Goal: Transaction & Acquisition: Obtain resource

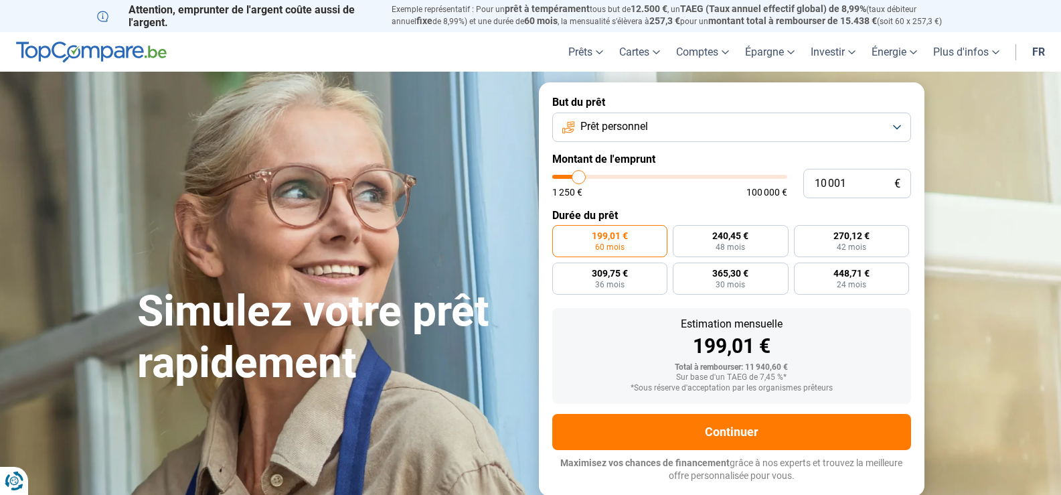
click at [899, 124] on button "Prêt personnel" at bounding box center [731, 126] width 359 height 29
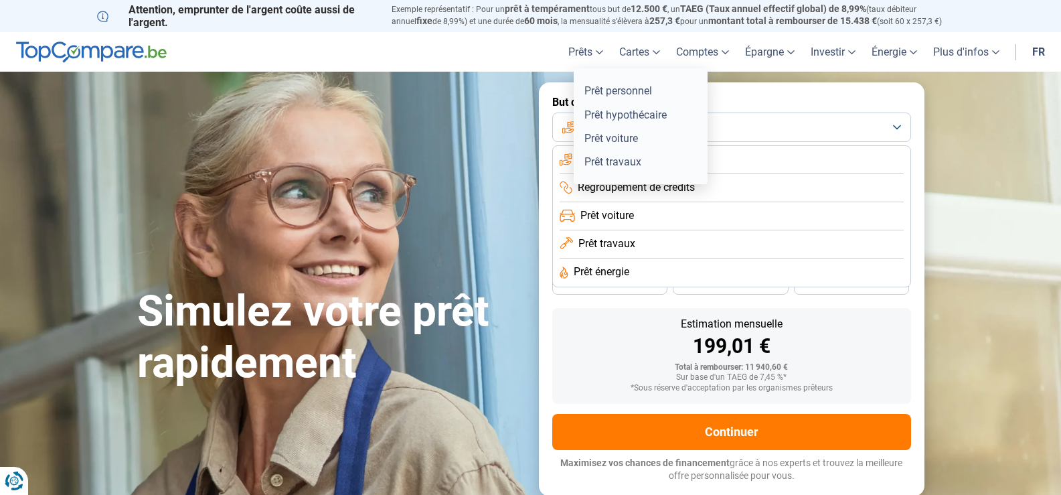
click at [596, 55] on link "Prêts" at bounding box center [585, 51] width 51 height 39
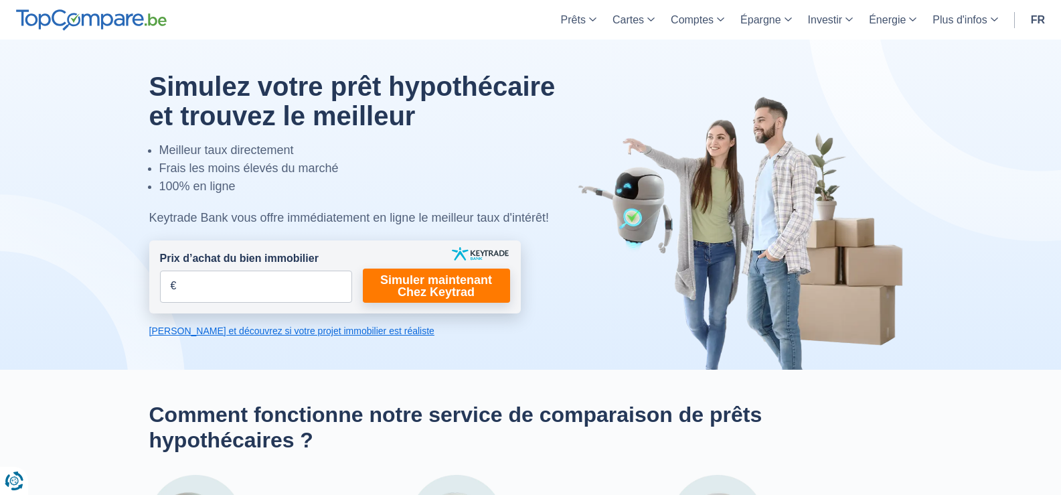
click at [269, 287] on input "Prix d’achat du bien immobilier" at bounding box center [256, 286] width 192 height 32
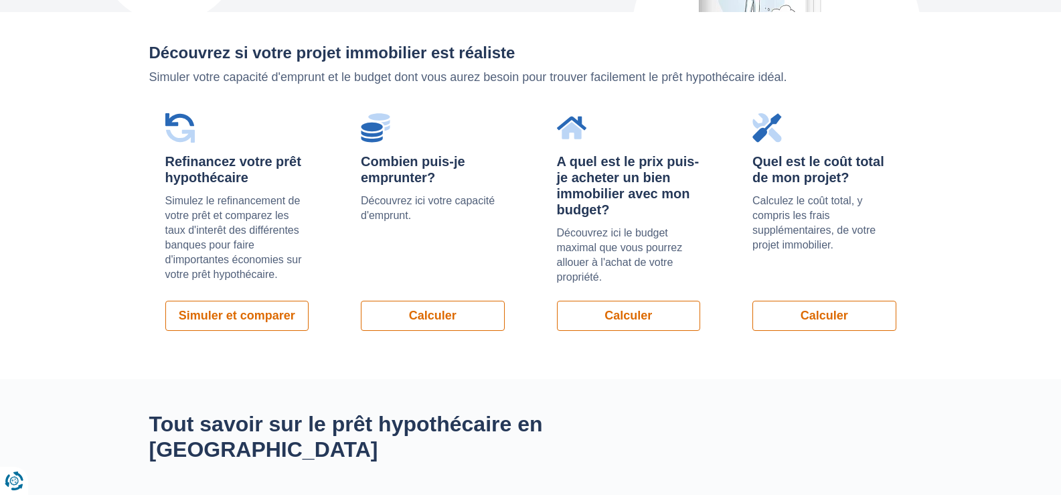
scroll to position [1205, 0]
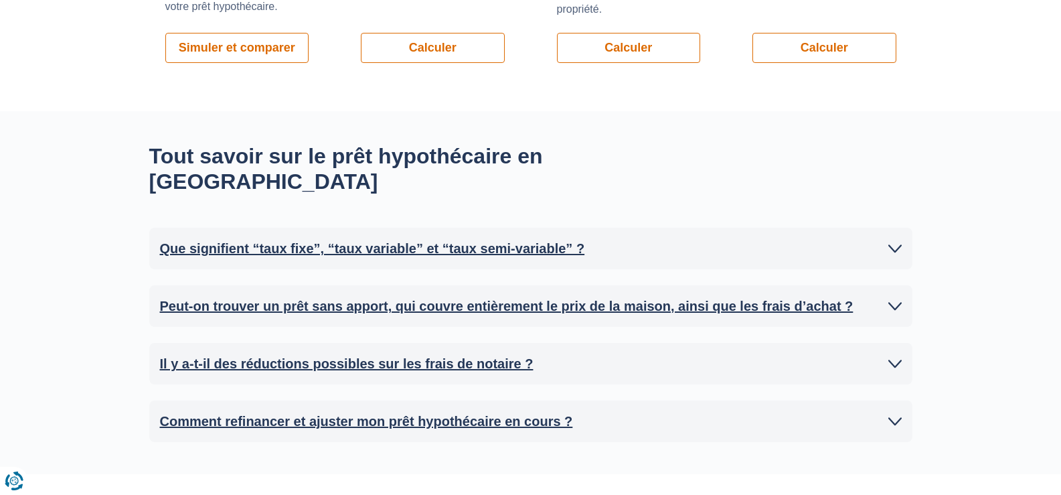
type input "210.000"
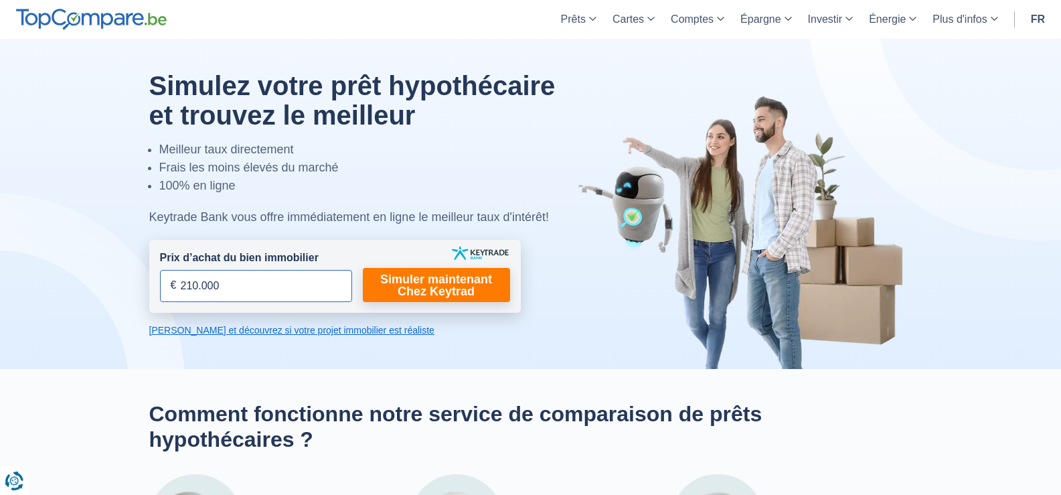
scroll to position [0, 0]
